Goal: Task Accomplishment & Management: Manage account settings

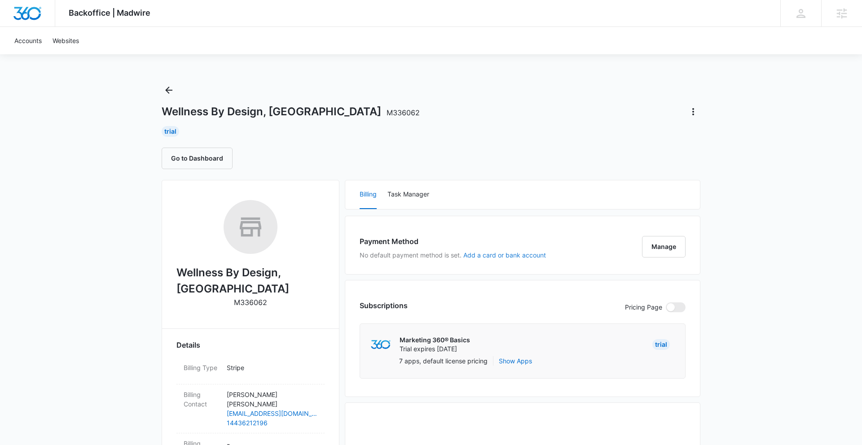
click at [471, 258] on button "Add a card or bank account" at bounding box center [504, 255] width 83 height 6
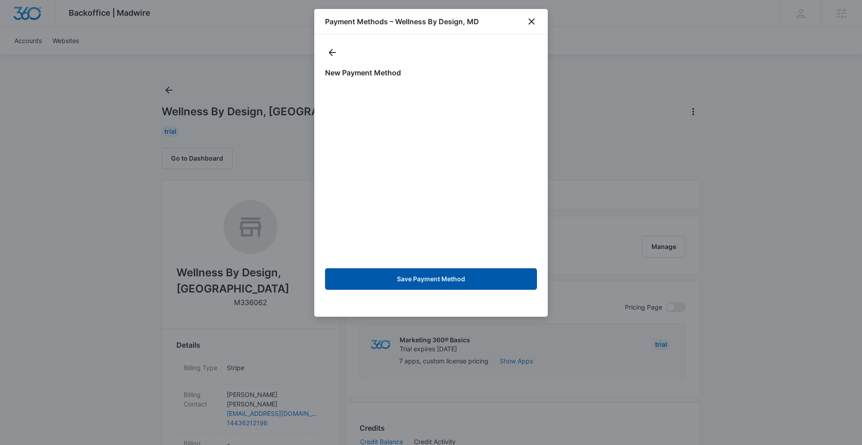
click at [466, 282] on button "Save Payment Method" at bounding box center [431, 280] width 212 height 22
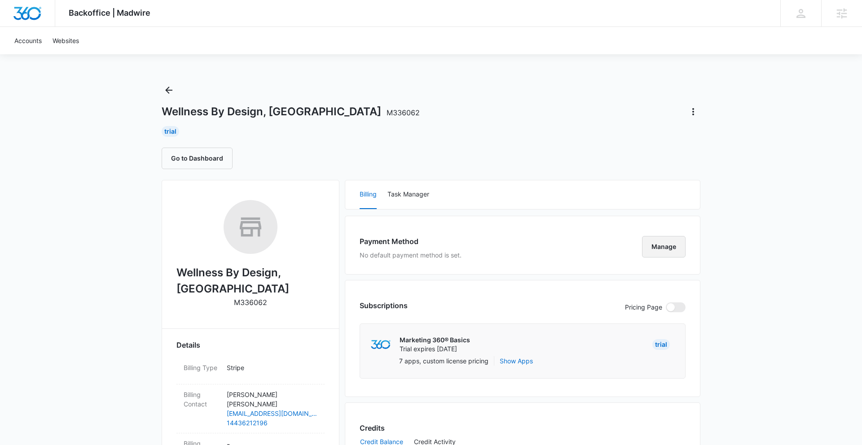
click at [677, 250] on button "Manage" at bounding box center [664, 247] width 44 height 22
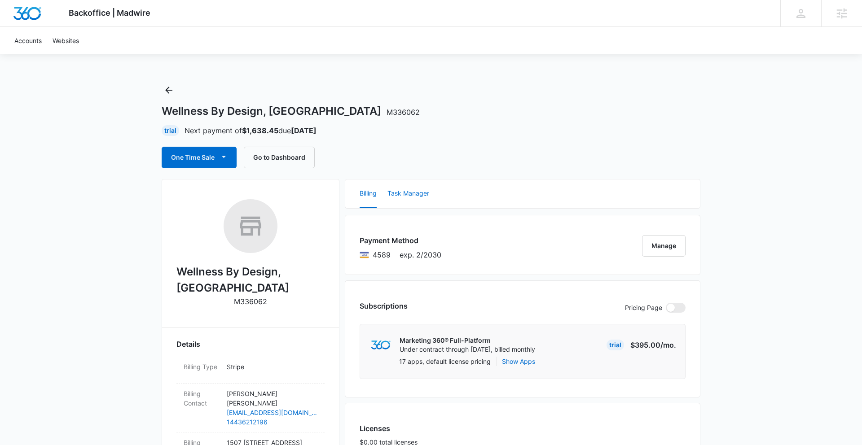
click at [407, 185] on button "Task Manager" at bounding box center [409, 194] width 42 height 29
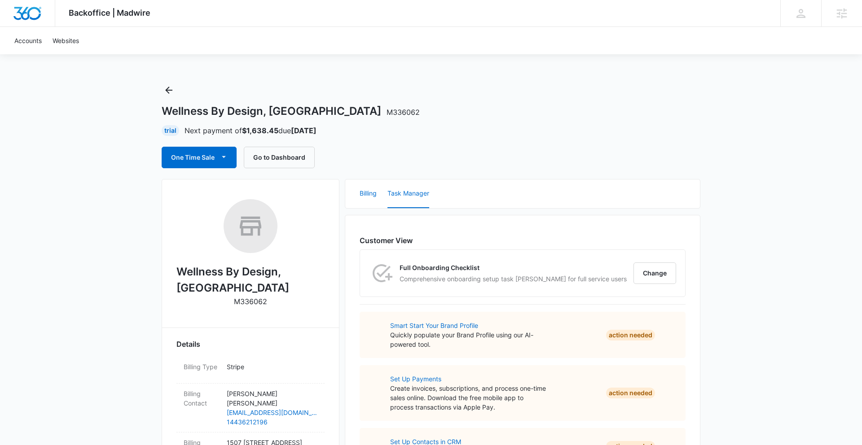
click at [362, 191] on button "Billing" at bounding box center [368, 194] width 17 height 29
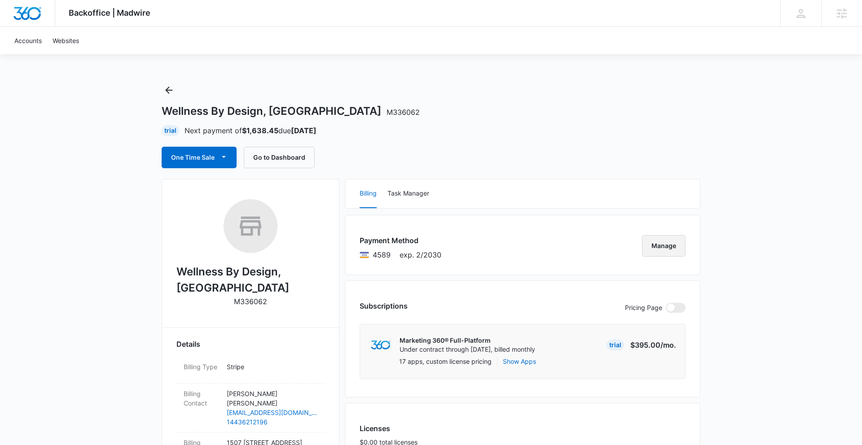
click at [679, 248] on button "Manage" at bounding box center [664, 246] width 44 height 22
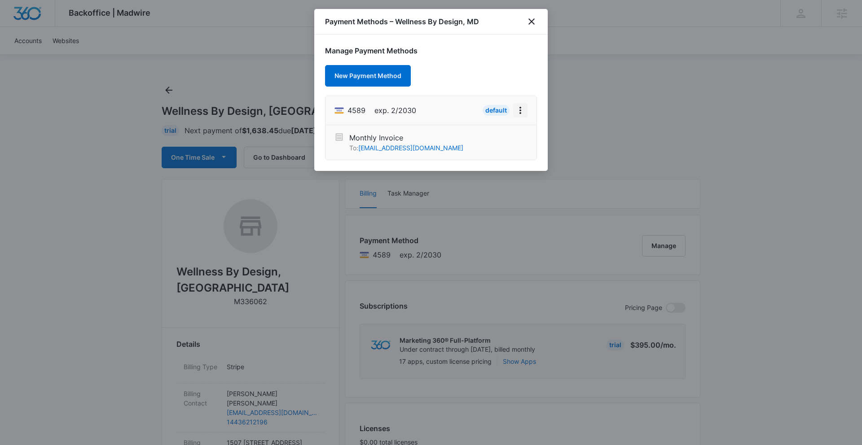
click at [520, 110] on icon "View More" at bounding box center [521, 110] width 2 height 7
click at [489, 130] on button "Edit Card" at bounding box center [497, 135] width 60 height 13
select select "2"
select select "2030"
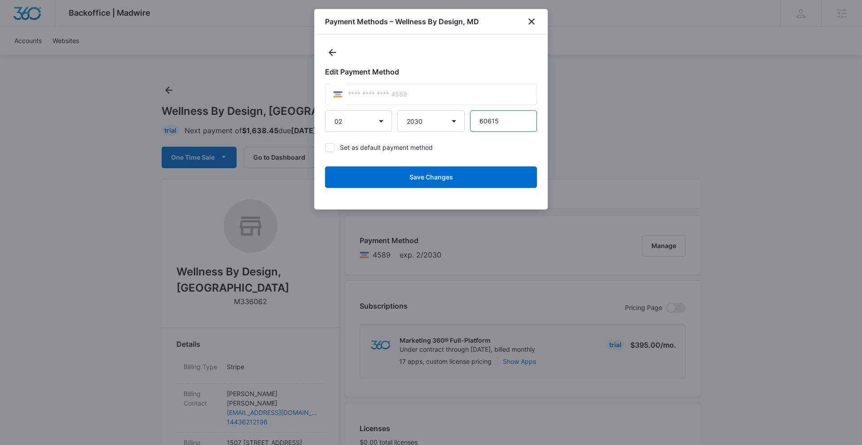
click at [505, 124] on input "60615" at bounding box center [503, 121] width 67 height 22
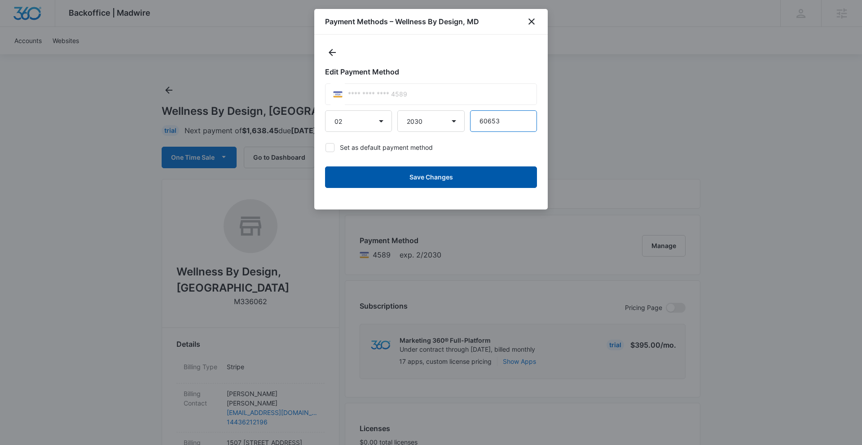
type input "60653"
click at [385, 177] on button "Save Changes" at bounding box center [431, 178] width 212 height 22
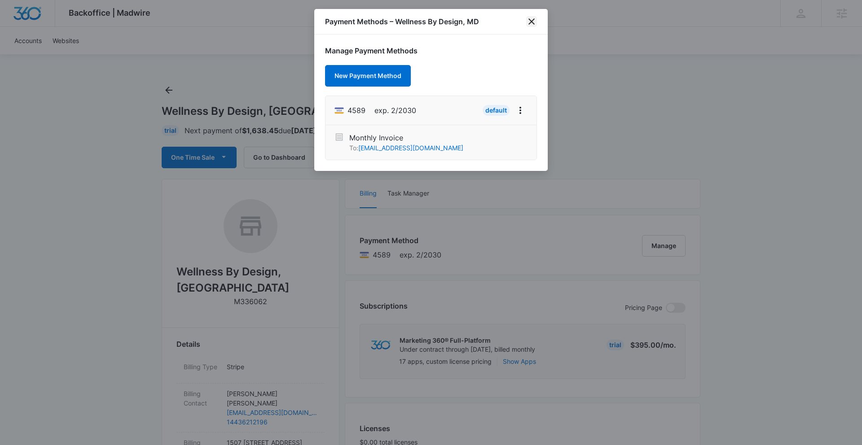
click at [536, 21] on icon "close" at bounding box center [531, 21] width 11 height 11
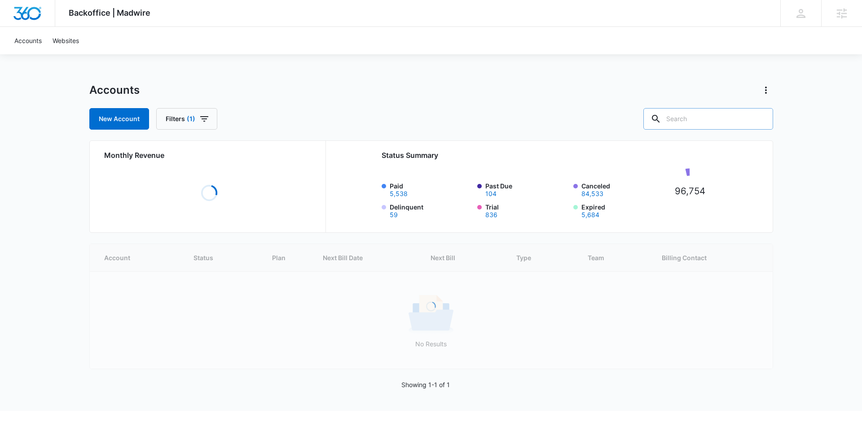
click at [719, 124] on input "text" at bounding box center [708, 119] width 130 height 22
type input "Asphalt"
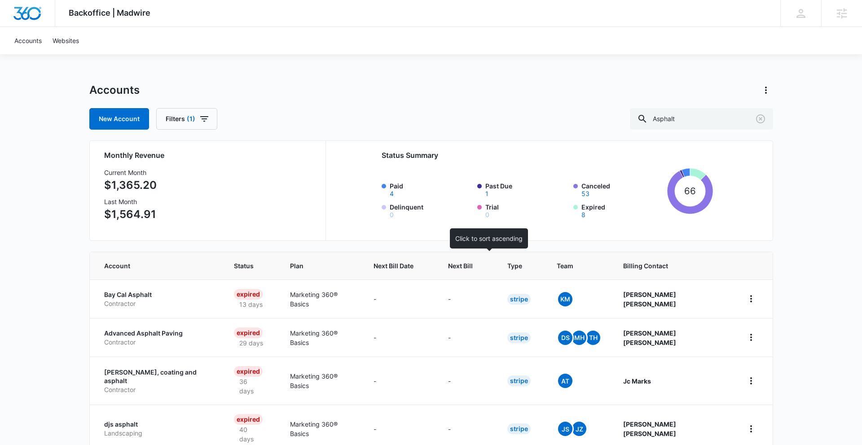
click at [472, 260] on th "Next Bill" at bounding box center [466, 265] width 59 height 27
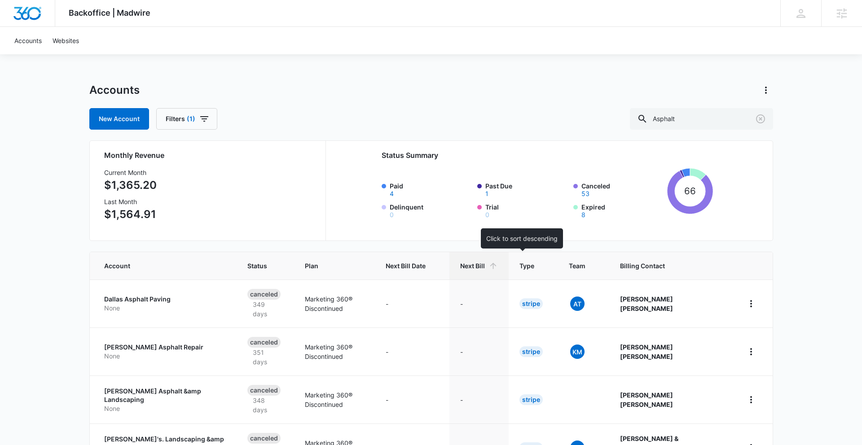
click at [485, 269] on span "Next Bill" at bounding box center [472, 265] width 25 height 9
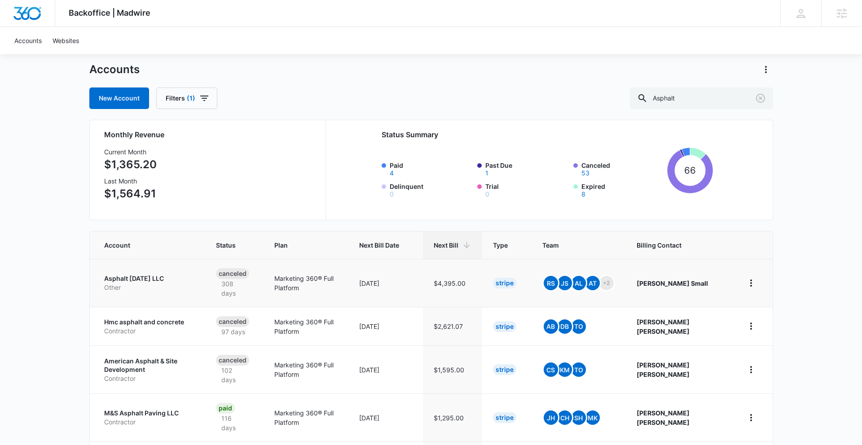
scroll to position [189, 0]
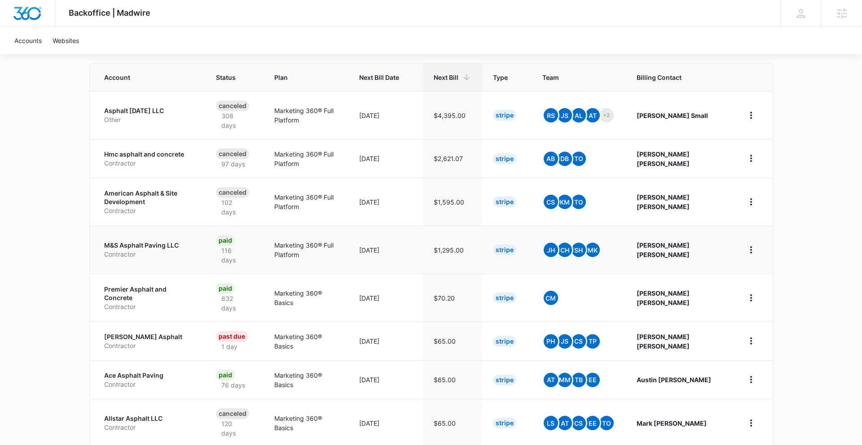
click at [181, 256] on td "M&S Asphalt Paving LLC Contractor" at bounding box center [147, 250] width 115 height 48
click at [181, 250] on p "Contractor" at bounding box center [149, 254] width 90 height 9
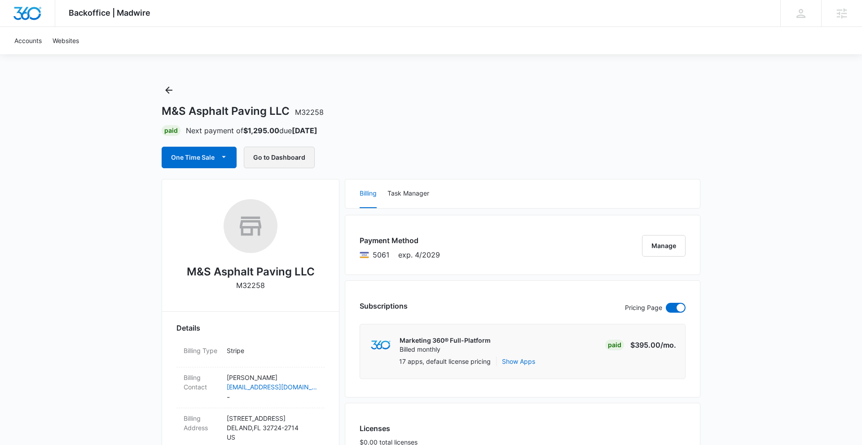
click at [302, 160] on button "Go to Dashboard" at bounding box center [279, 158] width 71 height 22
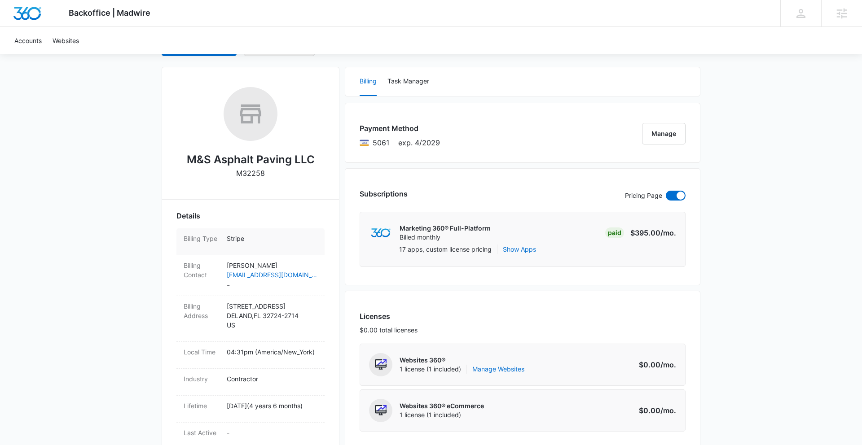
scroll to position [157, 0]
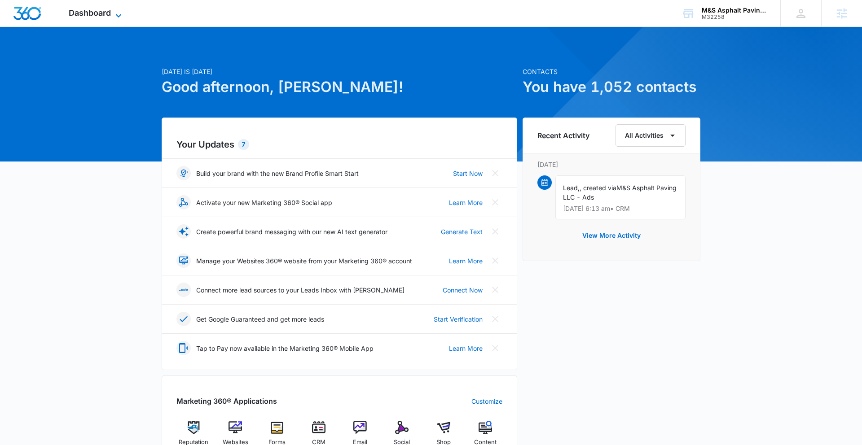
click at [107, 10] on span "Dashboard" at bounding box center [90, 12] width 42 height 9
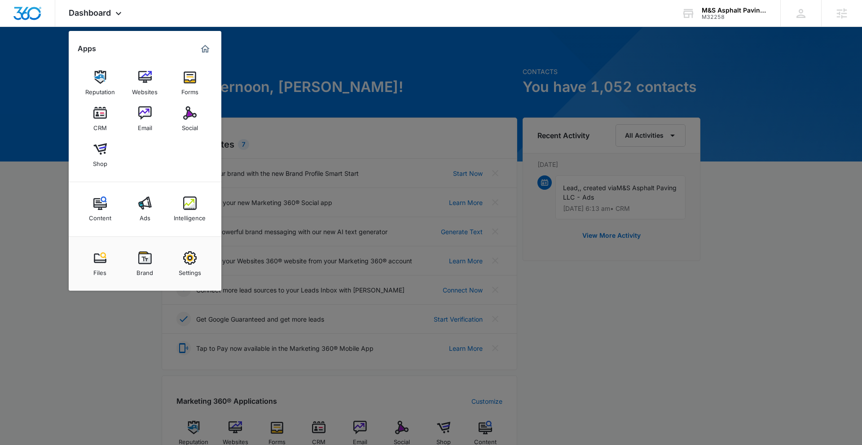
click at [385, 58] on div at bounding box center [431, 222] width 862 height 445
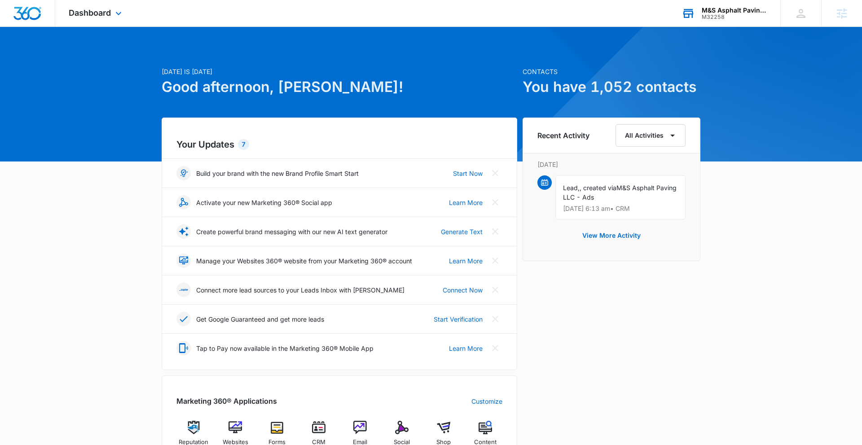
click at [738, 17] on div "M32258" at bounding box center [735, 17] width 66 height 6
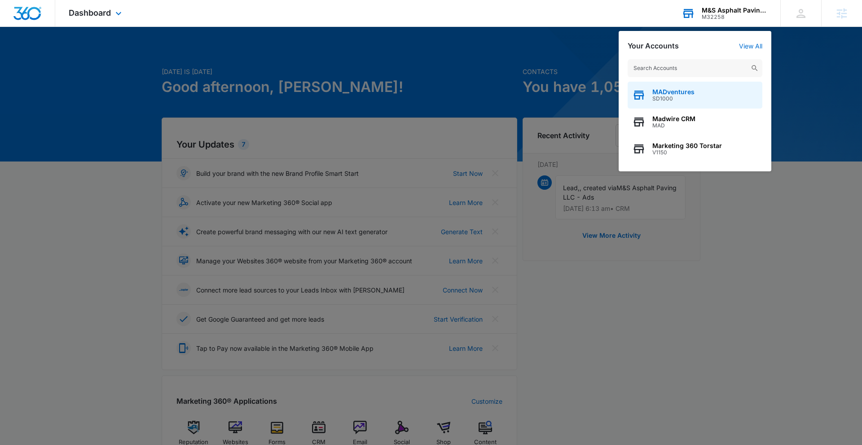
click at [704, 96] on div "MADventures SD1000" at bounding box center [695, 95] width 135 height 27
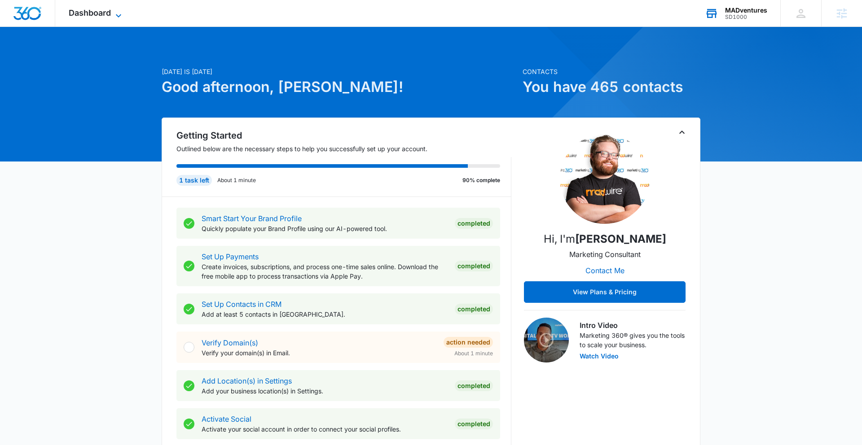
click at [88, 15] on span "Dashboard" at bounding box center [90, 12] width 42 height 9
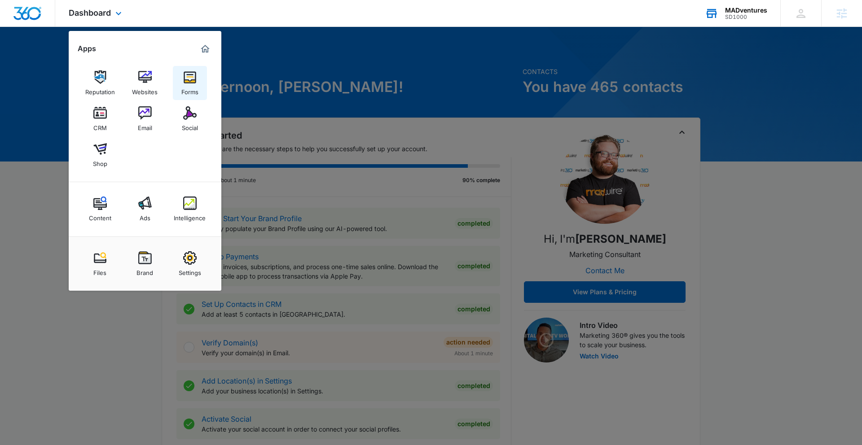
click at [189, 72] on img at bounding box center [189, 76] width 13 height 13
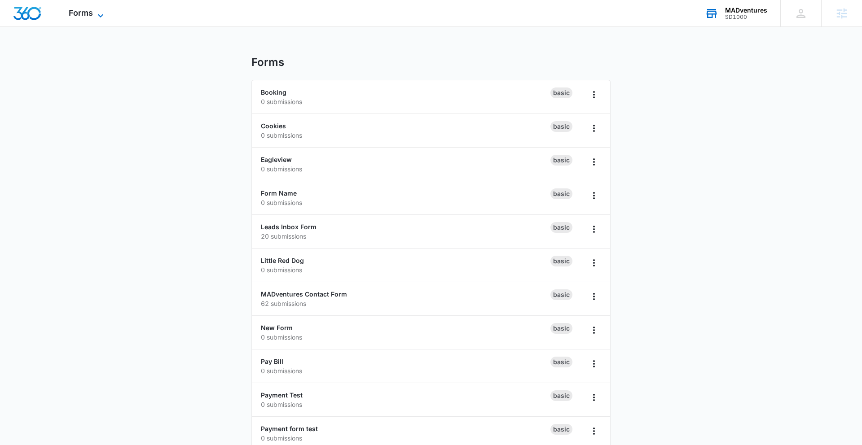
click at [79, 14] on span "Forms" at bounding box center [81, 12] width 24 height 9
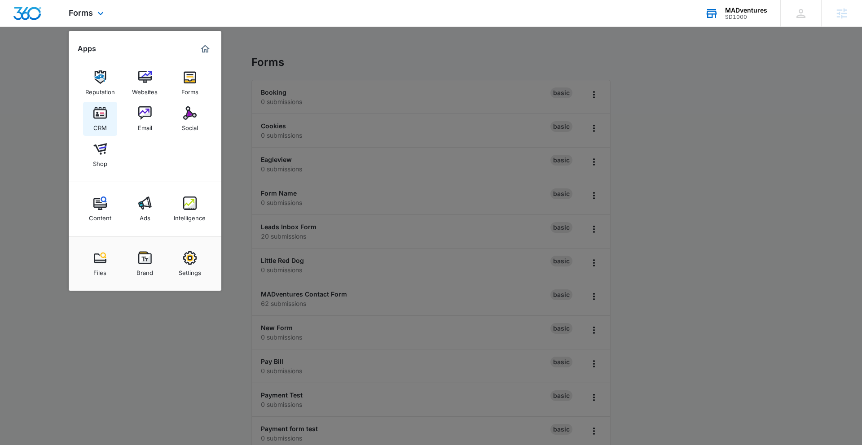
click at [102, 120] on div "CRM" at bounding box center [99, 126] width 13 height 12
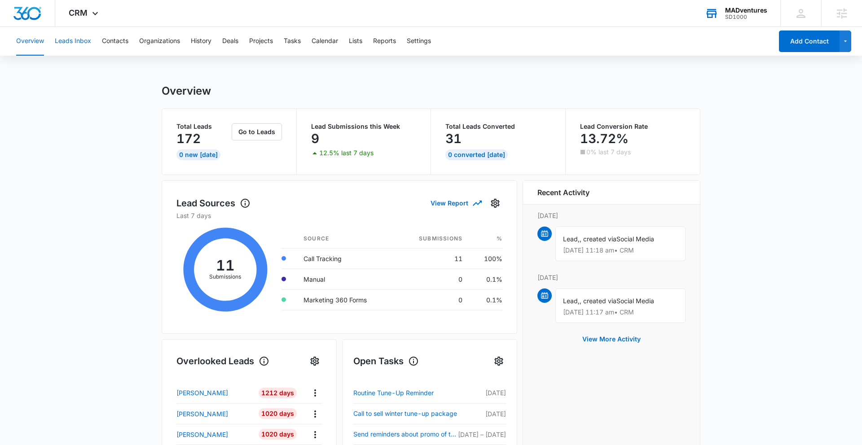
click at [75, 44] on button "Leads Inbox" at bounding box center [73, 41] width 36 height 29
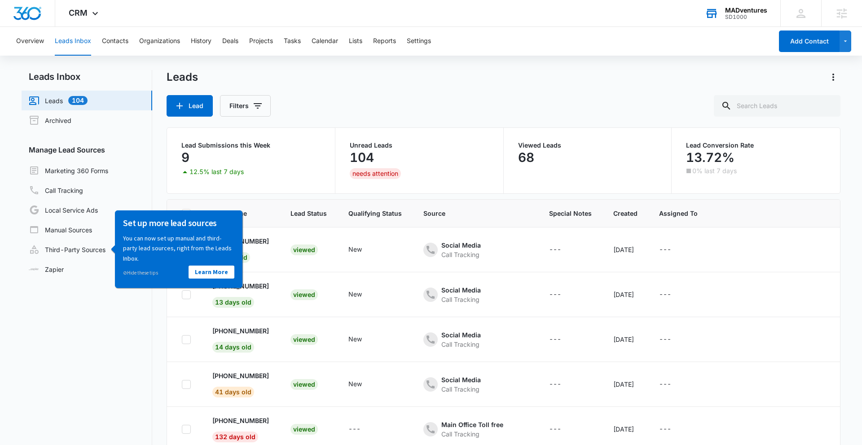
click at [107, 394] on nav "Leads Inbox Leads 104 Archived Manage Lead Sources Marketing 360 Forms Call Tra…" at bounding box center [87, 288] width 131 height 436
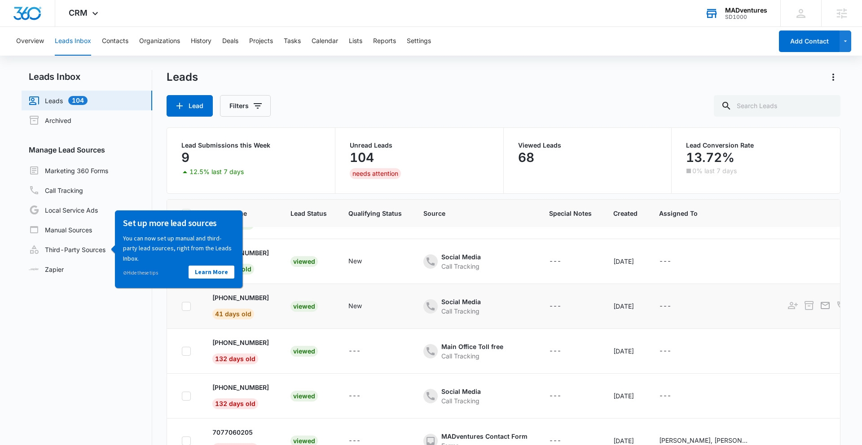
scroll to position [125, 0]
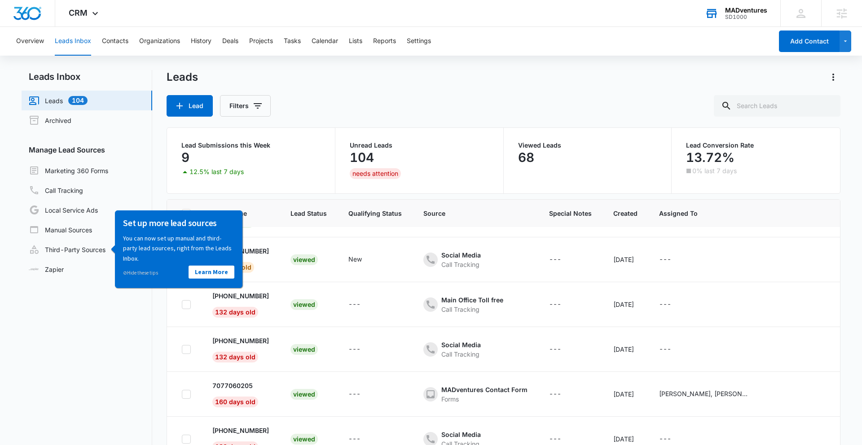
drag, startPoint x: 80, startPoint y: 21, endPoint x: 269, endPoint y: -16, distance: 192.2
click at [269, 0] on html "CRM Apps Reputation Websites Forms CRM Email Social Shop Content Ads Intelligen…" at bounding box center [431, 222] width 862 height 445
click at [83, 17] on span "CRM" at bounding box center [78, 12] width 19 height 9
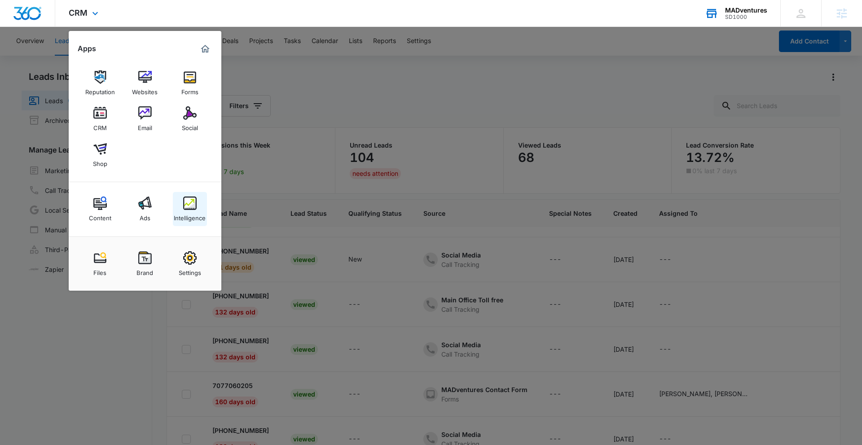
click at [189, 212] on div "Intelligence" at bounding box center [190, 216] width 32 height 12
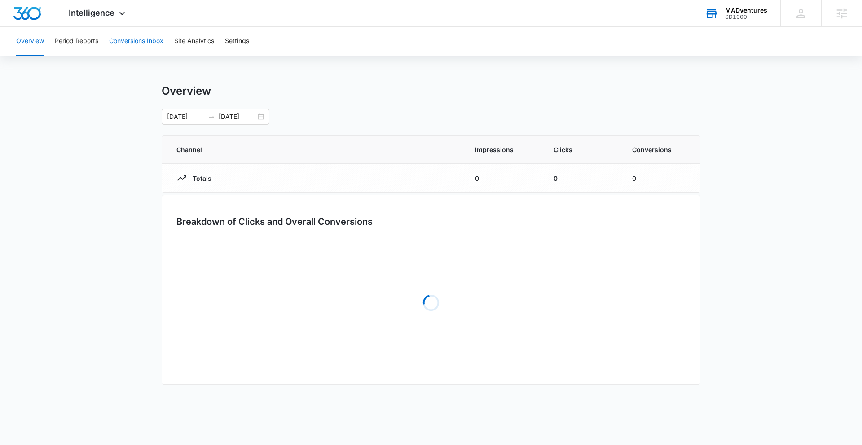
click at [129, 42] on button "Conversions Inbox" at bounding box center [136, 41] width 54 height 29
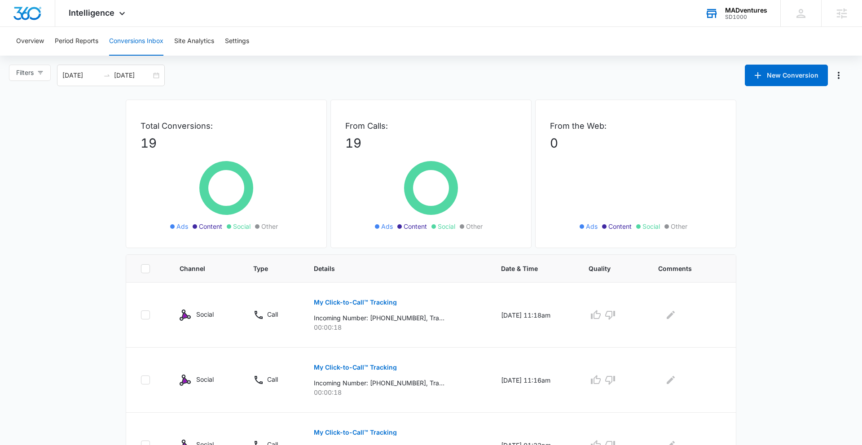
click at [93, 15] on span "Intelligence" at bounding box center [92, 12] width 46 height 9
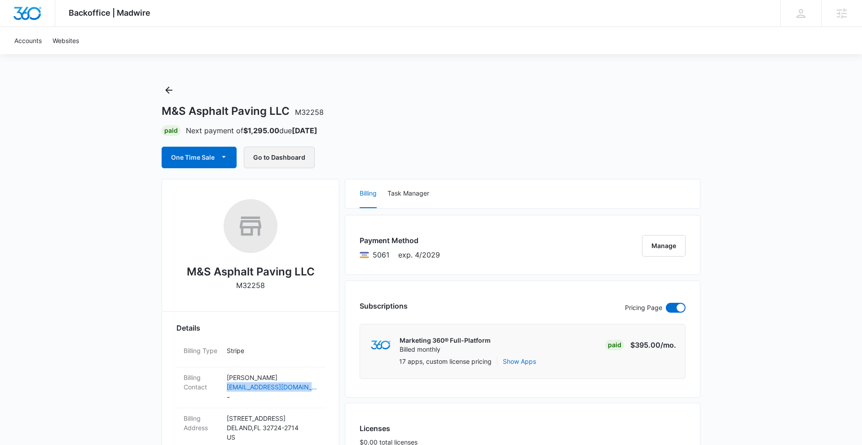
click at [280, 158] on button "Go to Dashboard" at bounding box center [279, 158] width 71 height 22
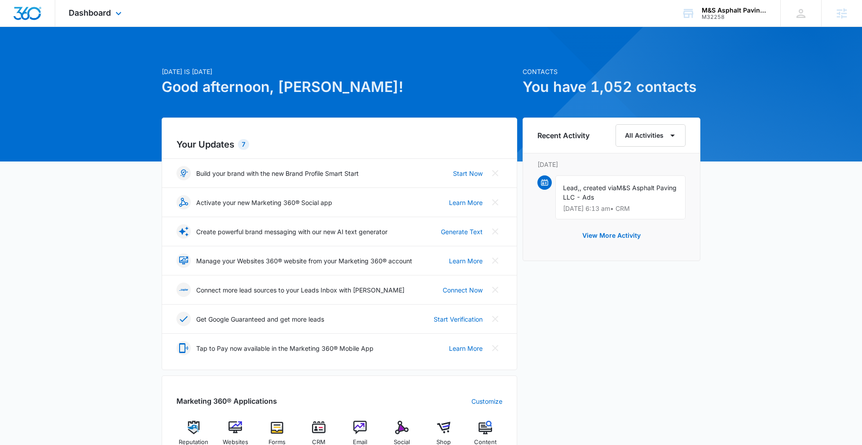
click at [84, 6] on div "Dashboard Apps Reputation Websites Forms CRM Email Social Shop Content Ads Inte…" at bounding box center [96, 13] width 82 height 26
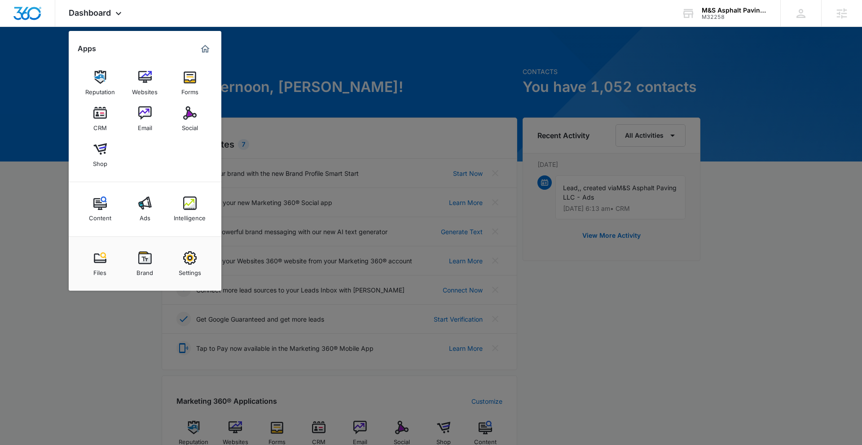
click at [22, 258] on div at bounding box center [431, 222] width 862 height 445
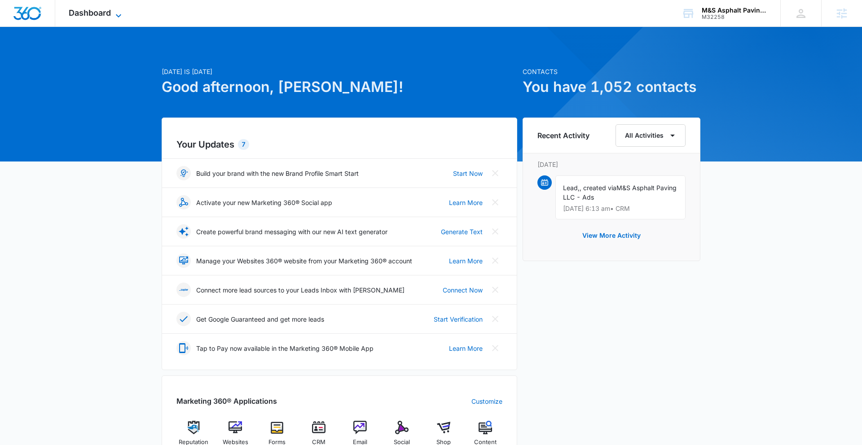
click at [73, 11] on span "Dashboard" at bounding box center [90, 12] width 42 height 9
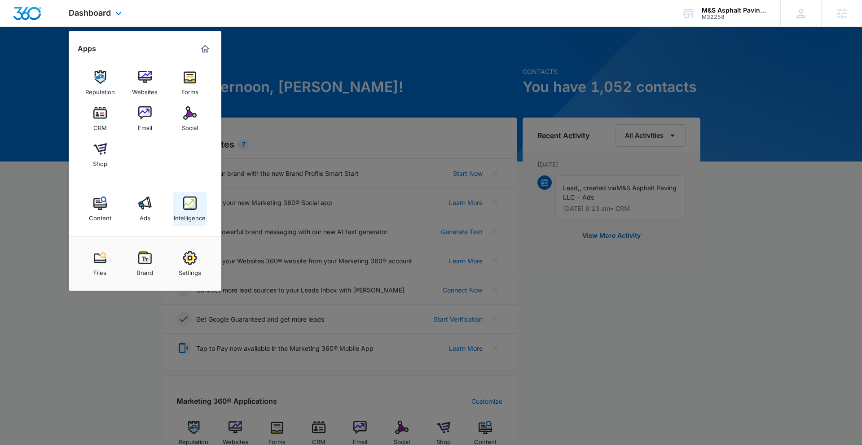
click at [193, 203] on img at bounding box center [189, 203] width 13 height 13
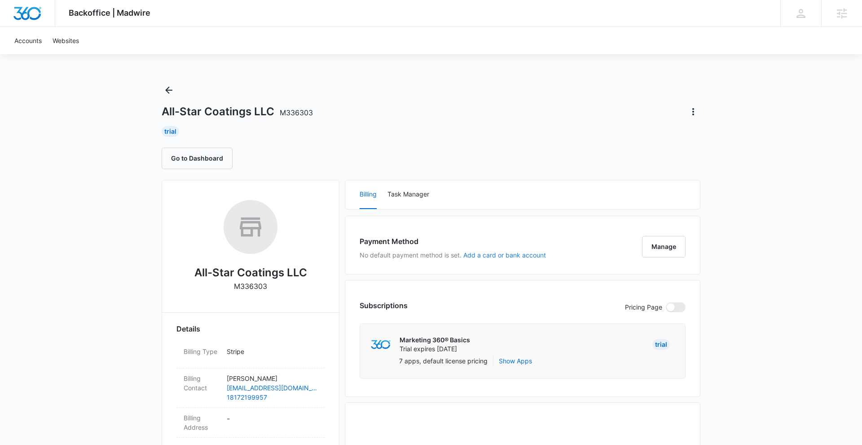
click at [486, 256] on button "Add a card or bank account" at bounding box center [504, 255] width 83 height 6
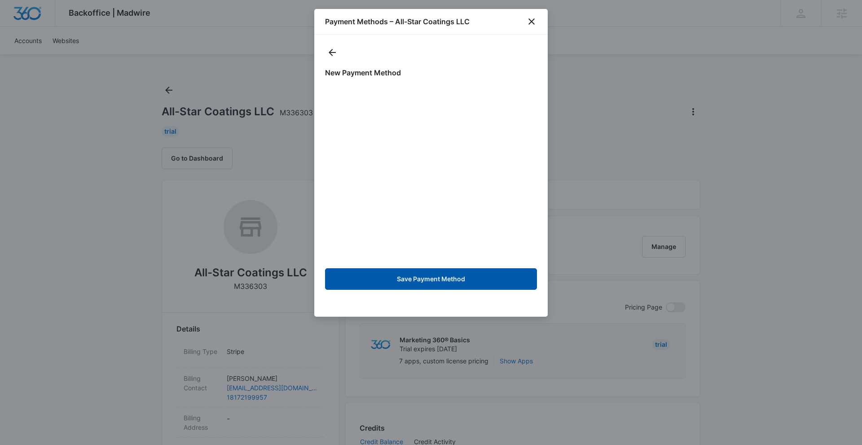
click at [486, 284] on button "Save Payment Method" at bounding box center [431, 280] width 212 height 22
